Goal: Information Seeking & Learning: Find specific page/section

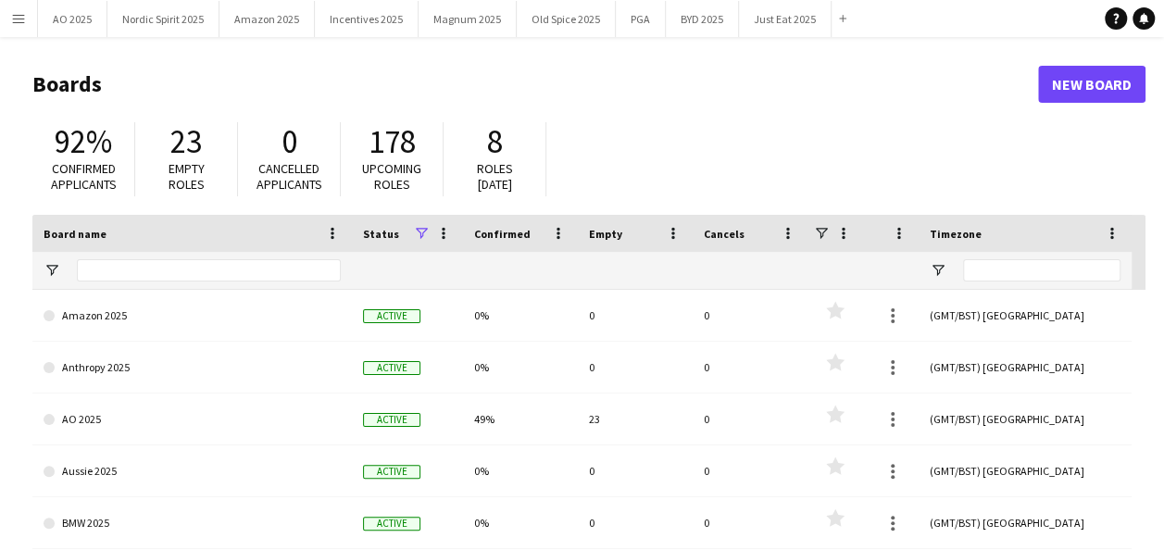
click at [19, 15] on app-icon "Menu" at bounding box center [18, 18] width 15 height 15
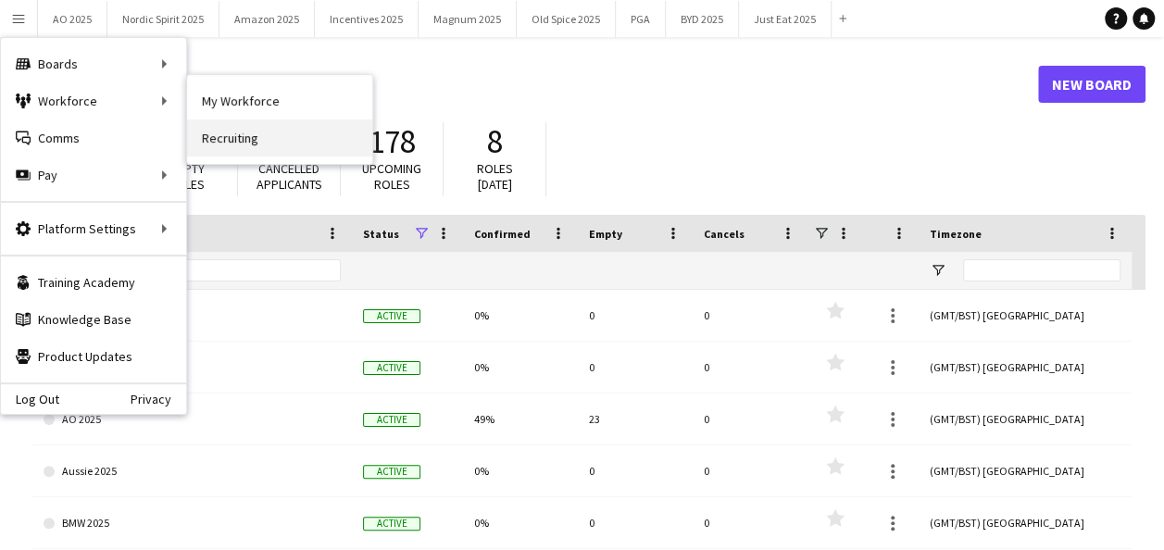
click at [240, 132] on link "Recruiting" at bounding box center [279, 137] width 185 height 37
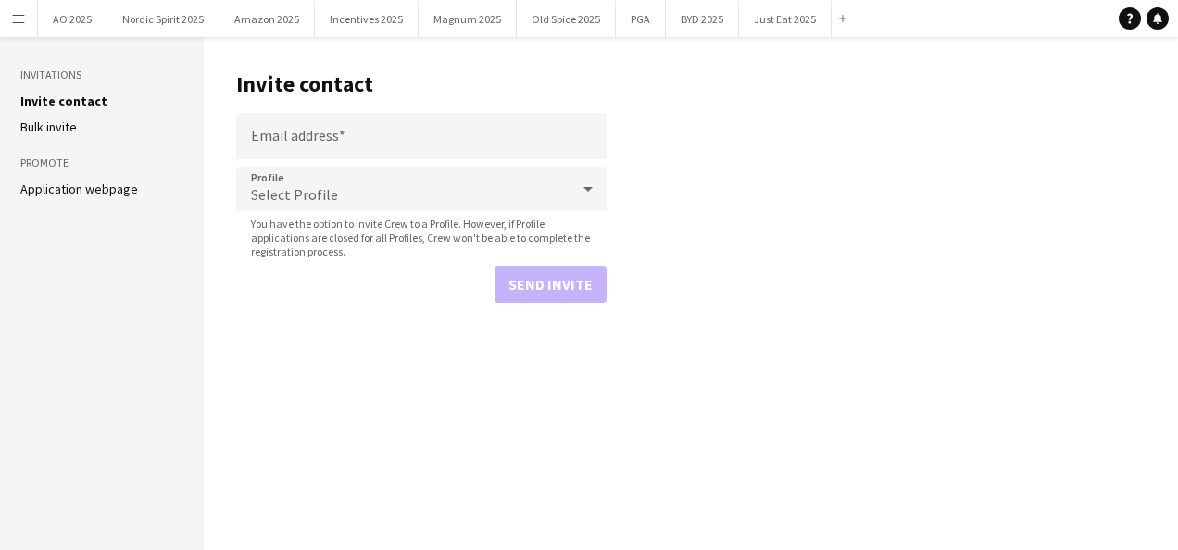
click at [9, 9] on button "Menu" at bounding box center [18, 18] width 37 height 37
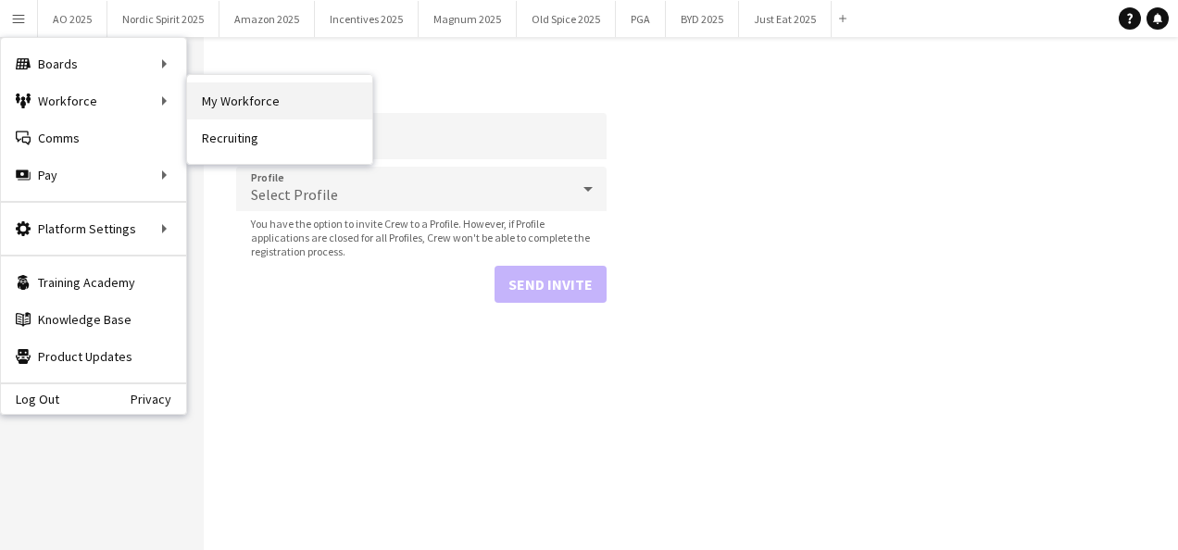
click at [245, 104] on link "My Workforce" at bounding box center [279, 100] width 185 height 37
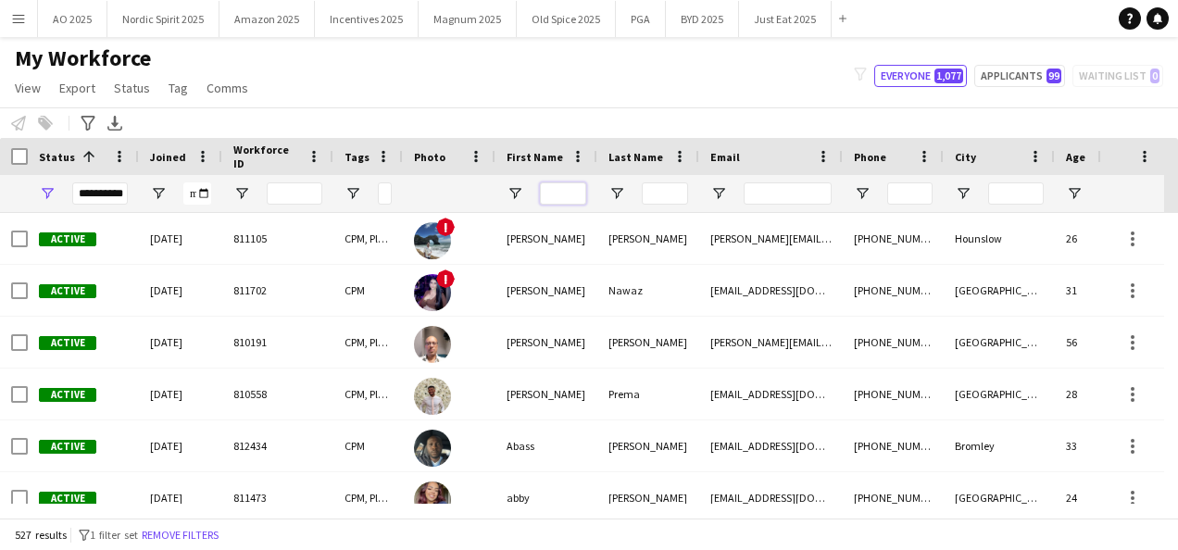
click at [555, 194] on input "First Name Filter Input" at bounding box center [563, 193] width 46 height 22
type input "*******"
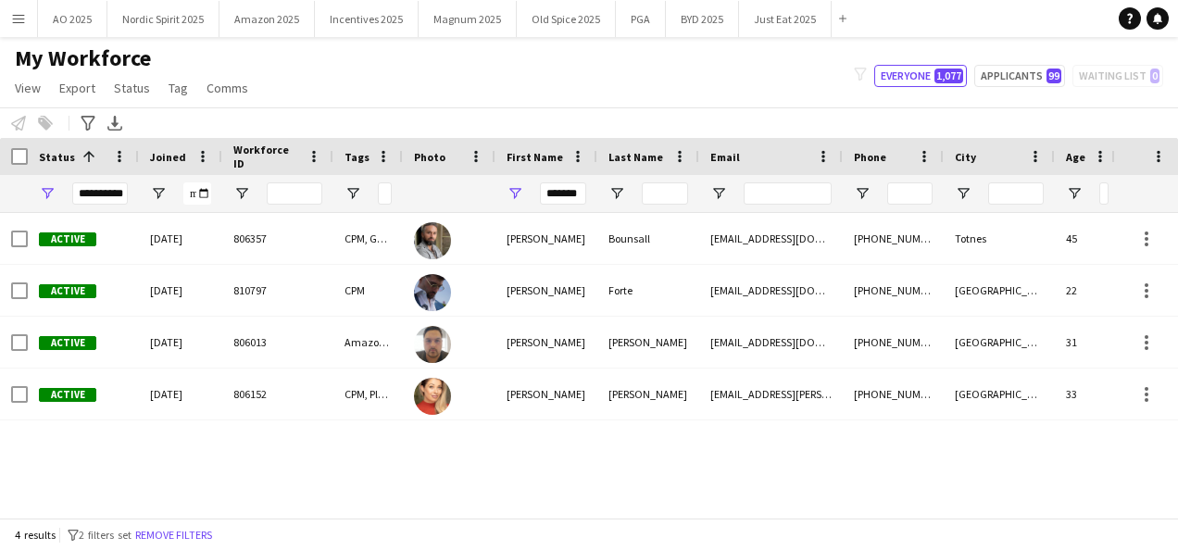
click at [524, 440] on div "Active 29-06-2022 806357 CPM, Genesis, Ploom Michael Bounsall mbounsall@mac.com…" at bounding box center [555, 358] width 1111 height 291
click at [48, 191] on span "Open Filter Menu" at bounding box center [47, 193] width 17 height 17
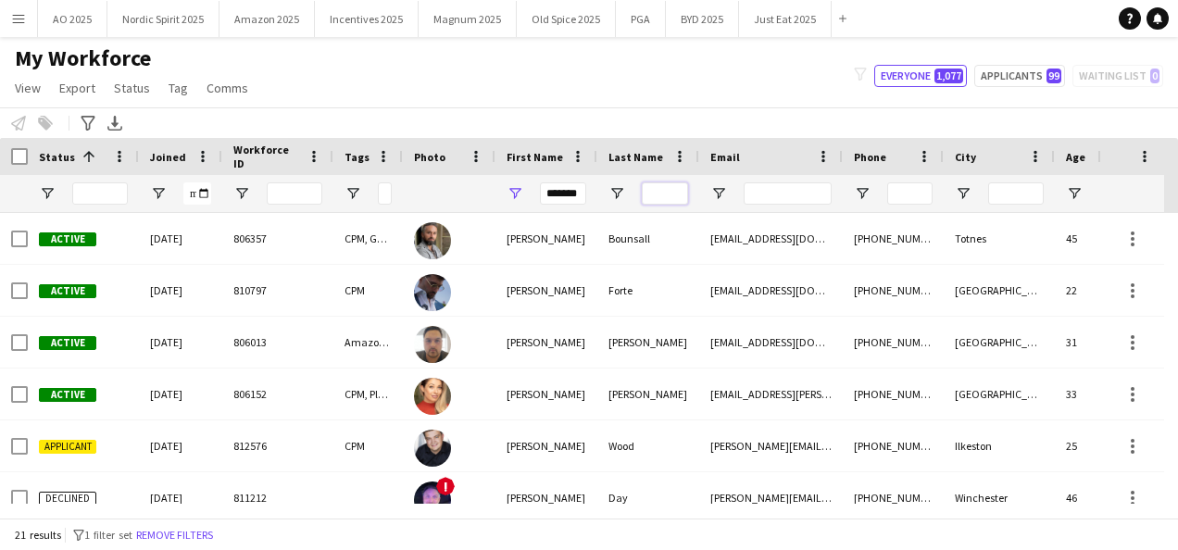
click at [678, 198] on input "Last Name Filter Input" at bounding box center [665, 193] width 46 height 22
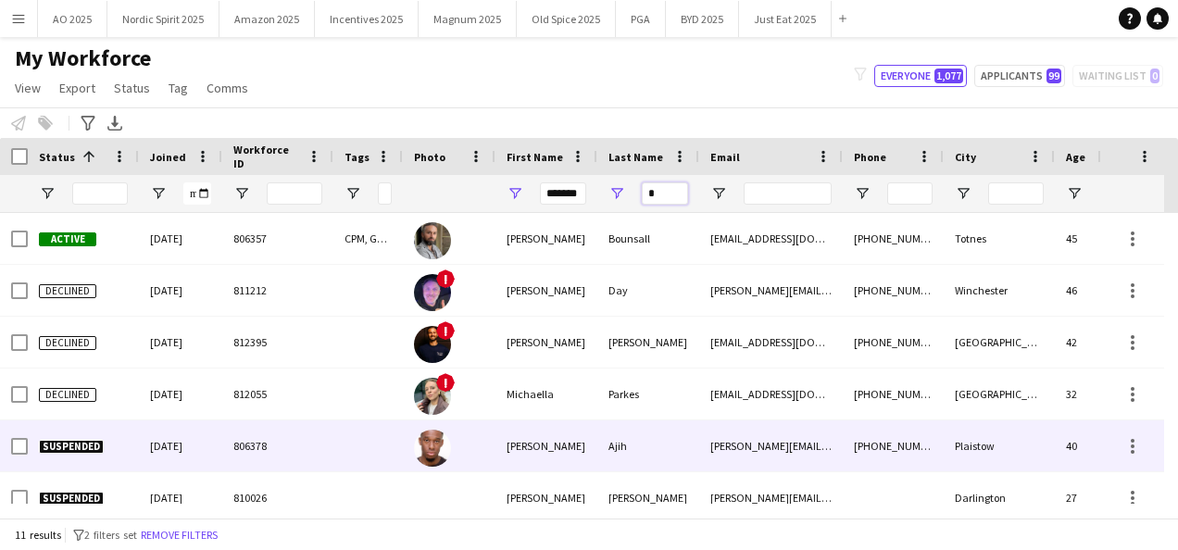
type input "*"
click at [474, 446] on div at bounding box center [449, 445] width 93 height 51
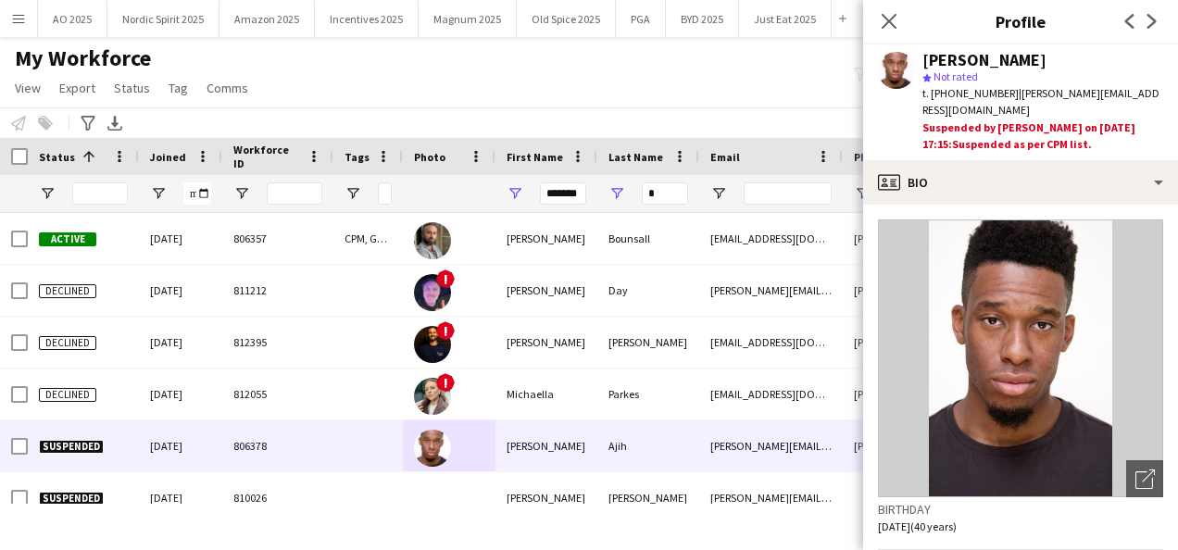
click at [778, 82] on div "My Workforce View Views Default view Compliance Log New view Update view Delete…" at bounding box center [589, 75] width 1178 height 63
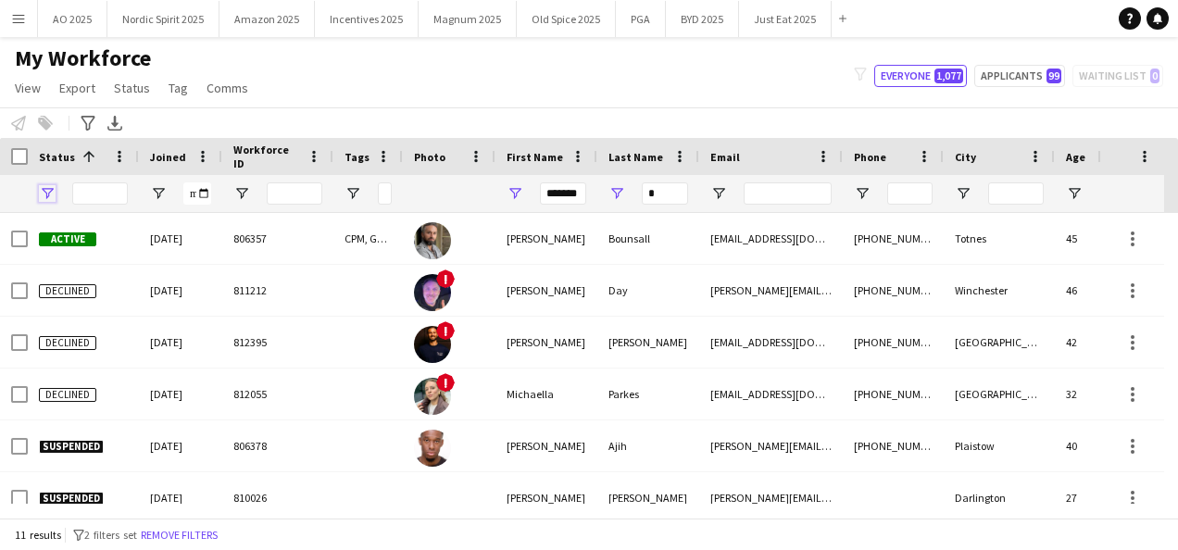
click at [51, 196] on span "Open Filter Menu" at bounding box center [47, 193] width 17 height 17
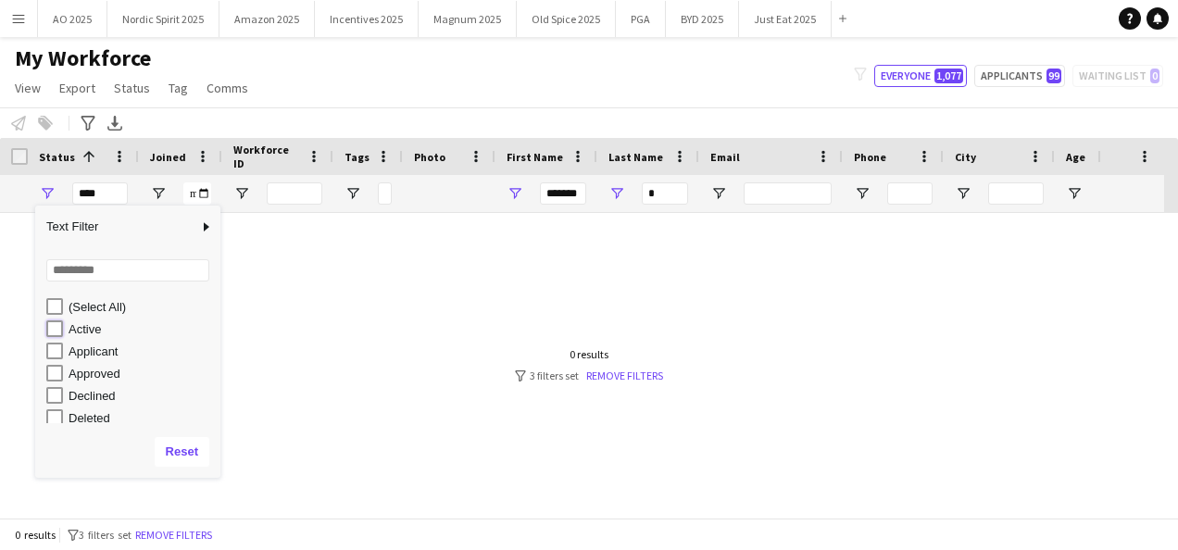
type input "**********"
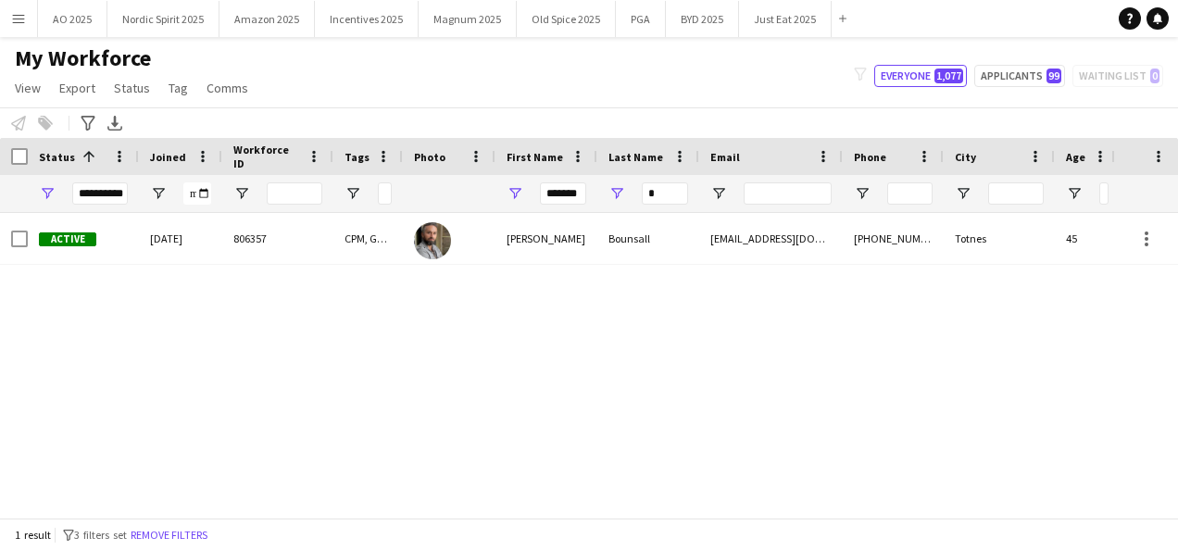
click at [285, 129] on div "Notify workforce Add to tag Select at least one crew to tag him or her. Advance…" at bounding box center [589, 122] width 1178 height 31
click at [680, 194] on input "*" at bounding box center [665, 193] width 46 height 22
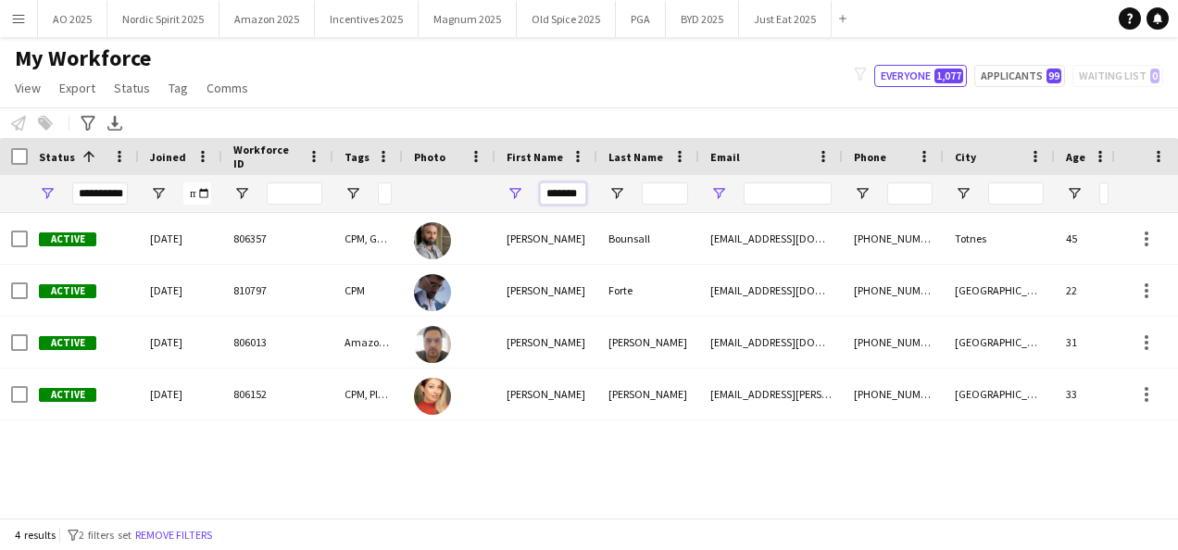
drag, startPoint x: 546, startPoint y: 187, endPoint x: 719, endPoint y: 189, distance: 172.3
click at [717, 194] on div "**********" at bounding box center [1025, 193] width 2050 height 37
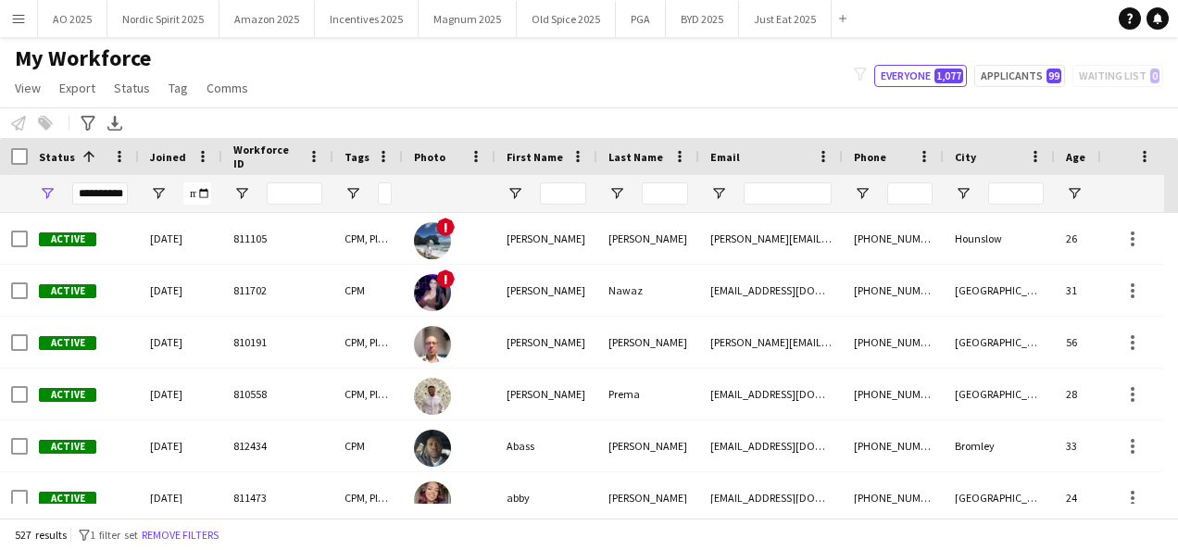
click at [539, 129] on div "Notify workforce Add to tag Select at least one crew to tag him or her. Advance…" at bounding box center [589, 122] width 1178 height 31
click at [1047, 83] on button "Applicants 99" at bounding box center [1019, 76] width 91 height 22
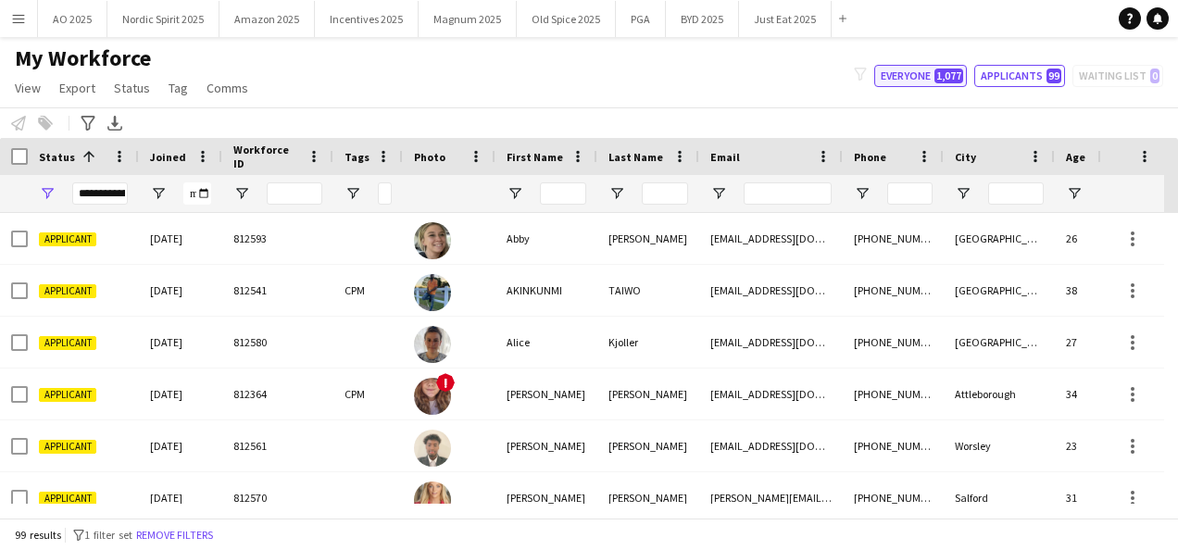
click at [925, 78] on button "Everyone 1,077" at bounding box center [920, 76] width 93 height 22
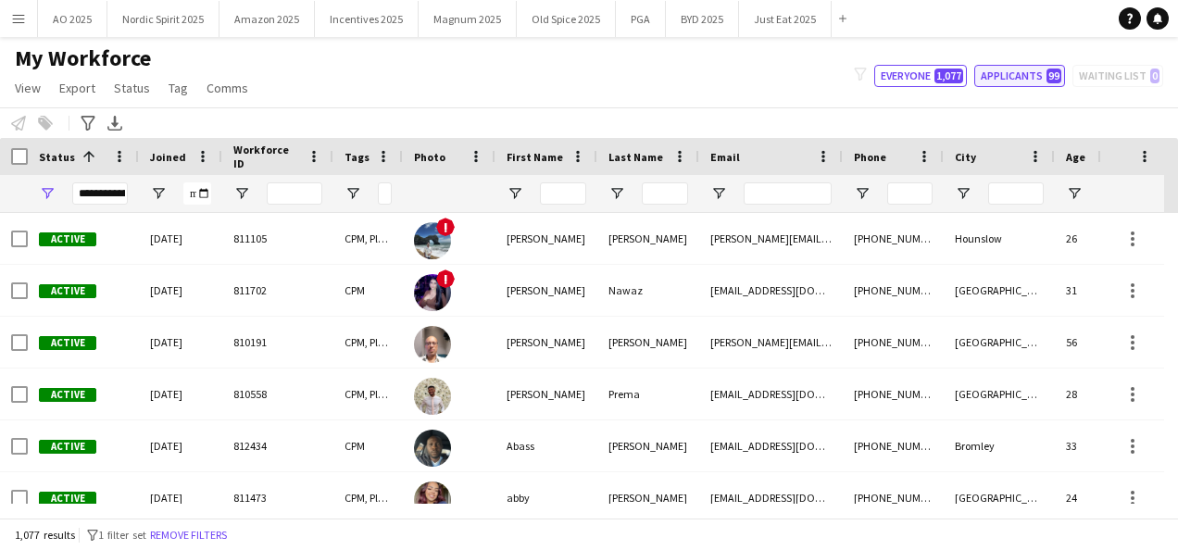
click at [1009, 83] on button "Applicants 99" at bounding box center [1019, 76] width 91 height 22
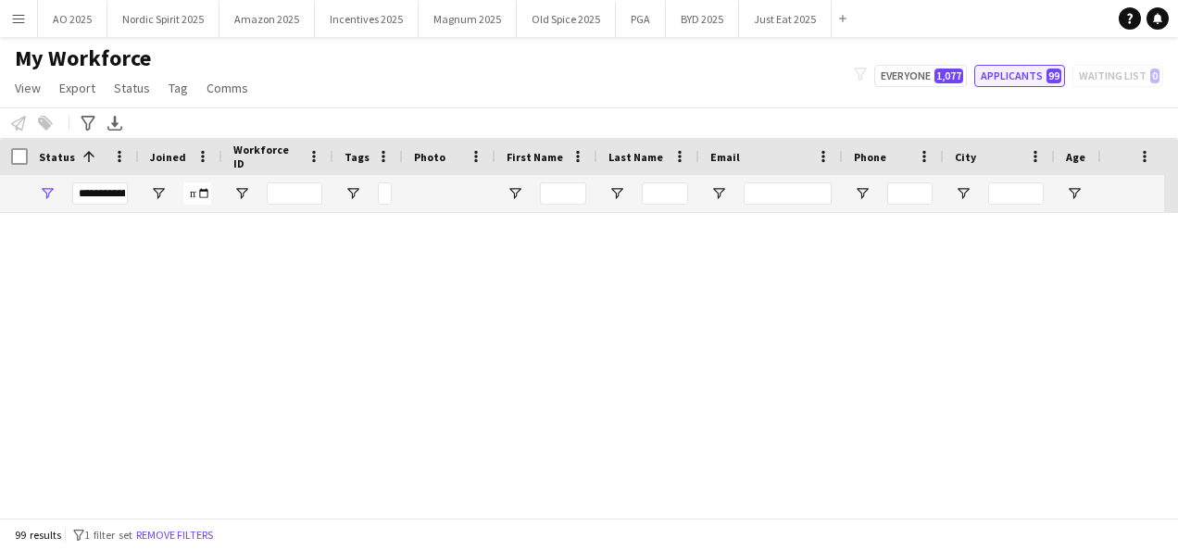
type input "**********"
